Goal: Task Accomplishment & Management: Use online tool/utility

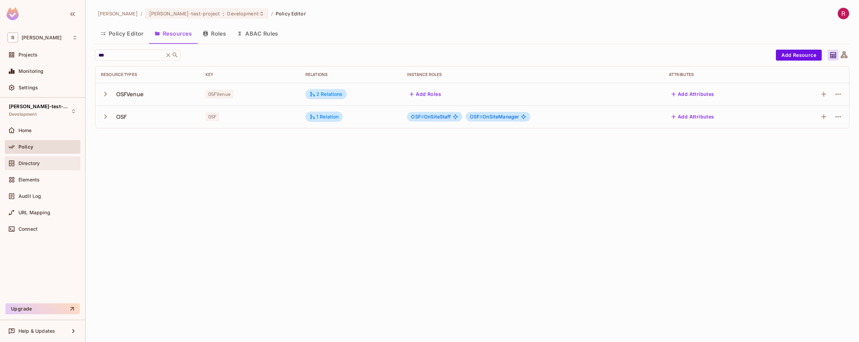
click at [35, 165] on span "Directory" at bounding box center [28, 162] width 21 height 5
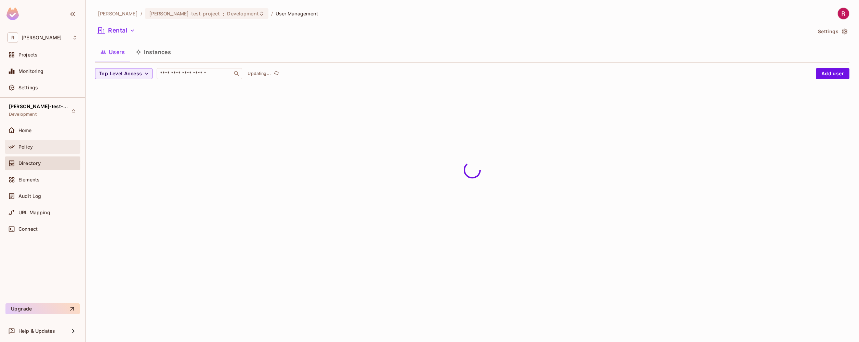
click at [35, 147] on div "Policy" at bounding box center [47, 146] width 59 height 5
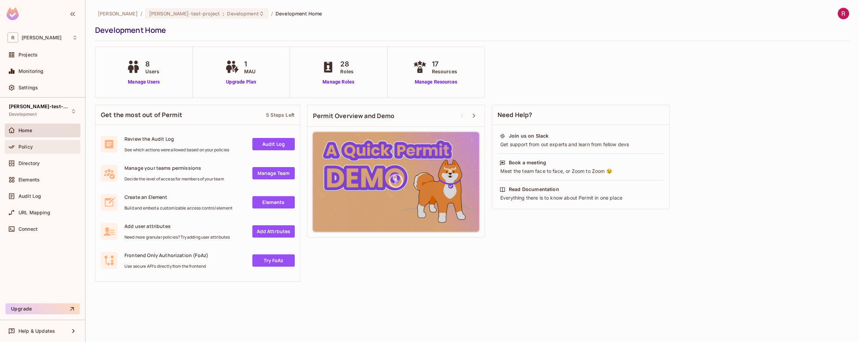
click at [47, 151] on div "Policy" at bounding box center [43, 147] width 76 height 14
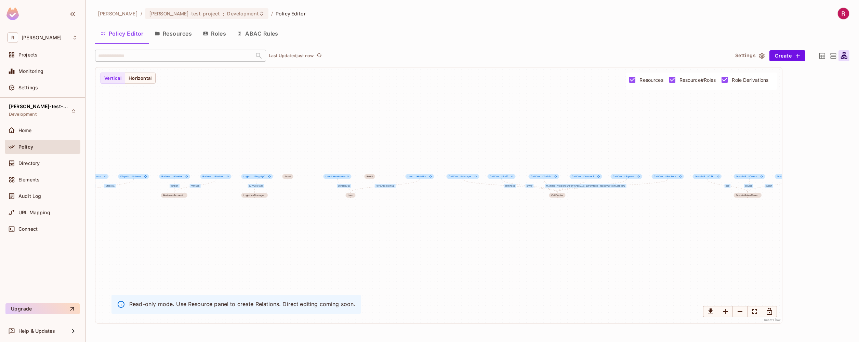
click at [182, 38] on button "Resources" at bounding box center [173, 33] width 48 height 17
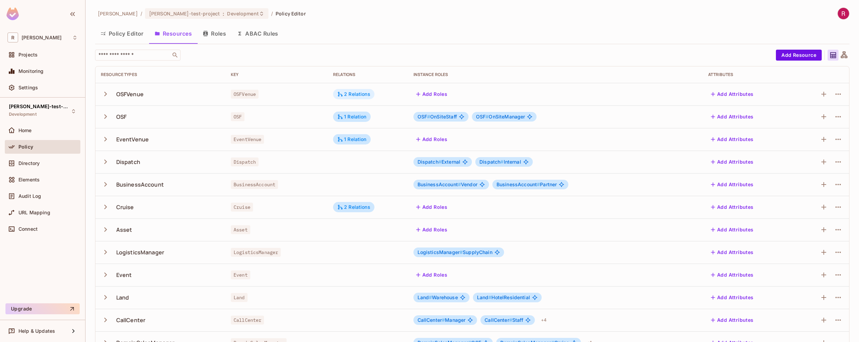
click at [350, 96] on div "2 Relations" at bounding box center [353, 94] width 33 height 6
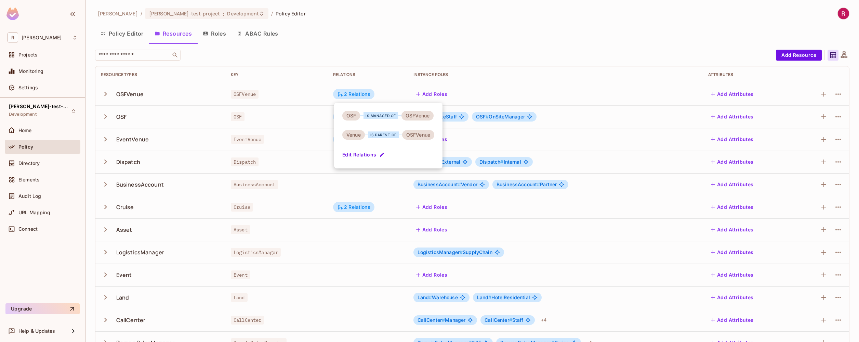
click at [361, 153] on button "Edit Relations" at bounding box center [364, 154] width 44 height 11
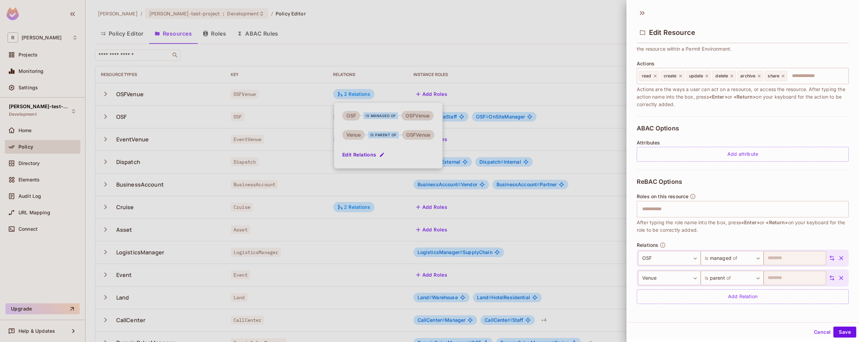
scroll to position [1, 0]
